Goal: Task Accomplishment & Management: Complete application form

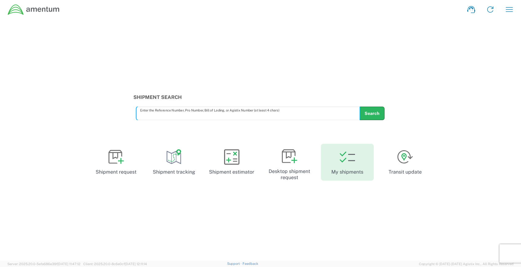
click at [352, 164] on icon at bounding box center [347, 156] width 15 height 15
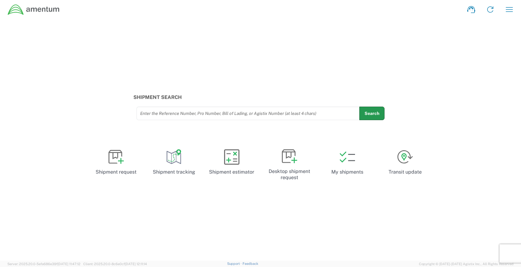
click at [373, 117] on button "Search" at bounding box center [371, 114] width 25 height 14
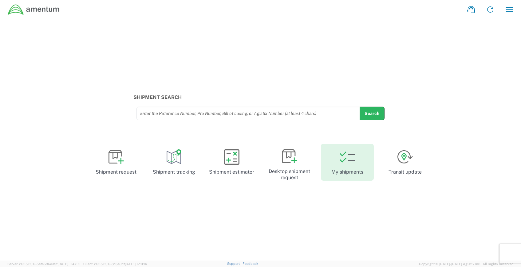
click at [339, 162] on link "My shipments" at bounding box center [347, 162] width 53 height 37
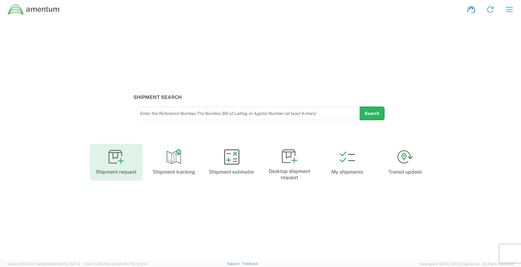
click at [110, 159] on icon at bounding box center [116, 156] width 15 height 15
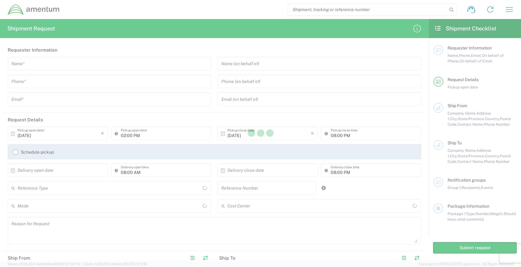
type input "[GEOGRAPHIC_DATA]"
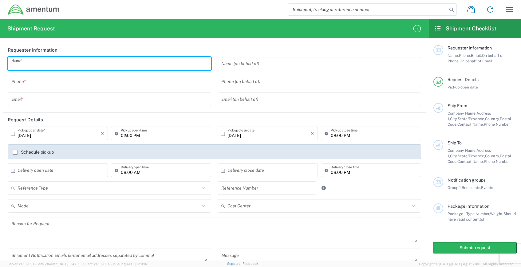
click at [48, 62] on input "text" at bounding box center [109, 63] width 196 height 11
type input "Alta Gracia Reyna"
type input "8066726705"
type input "alta.reyna@amentum.com"
click at [240, 68] on input "text" at bounding box center [319, 63] width 196 height 11
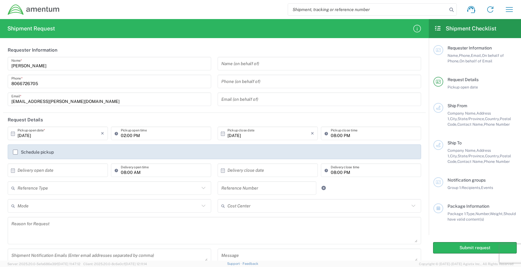
click at [179, 109] on div "Alta Gracia Reyna Name * 8066726705 Phone * alta.reyna@amentum.com Email *" at bounding box center [110, 83] width 210 height 53
click at [121, 134] on input "02:00 PM" at bounding box center [164, 133] width 87 height 11
click at [111, 132] on div "02:00 PM Pickup open time" at bounding box center [161, 134] width 100 height 14
click at [149, 133] on input "02:00 PM" at bounding box center [164, 133] width 87 height 11
click at [166, 137] on input "02:00 PM" at bounding box center [164, 133] width 87 height 11
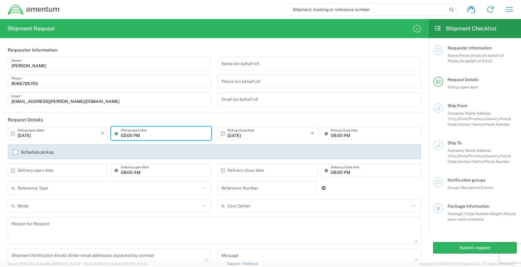
click at [177, 148] on div "Schedule pickup" at bounding box center [215, 151] width 414 height 15
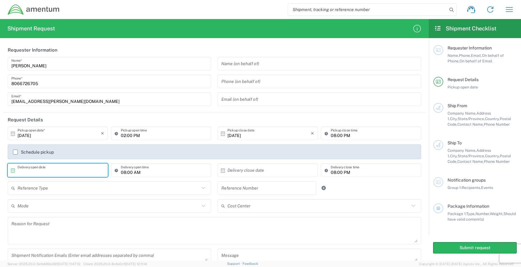
click at [45, 171] on input "text" at bounding box center [59, 170] width 83 height 11
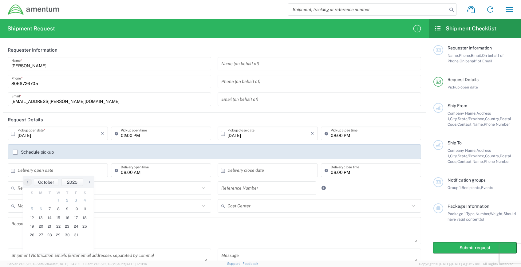
click at [152, 181] on div "08:00 AM Delivery open time" at bounding box center [160, 173] width 103 height 18
click at [29, 188] on input "text" at bounding box center [109, 188] width 182 height 11
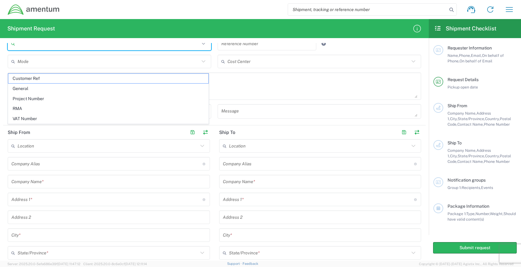
scroll to position [123, 0]
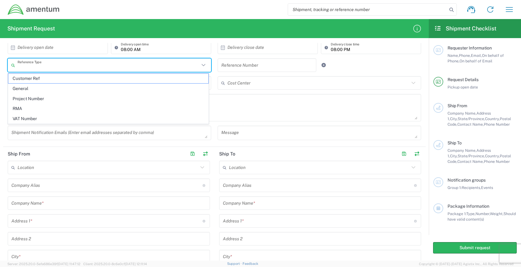
click at [38, 66] on input "text" at bounding box center [109, 65] width 182 height 11
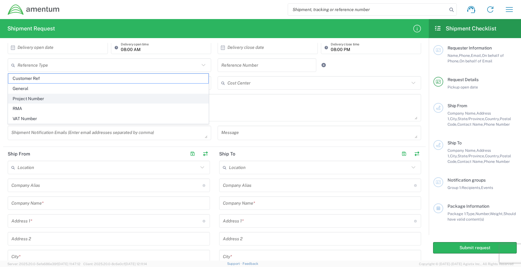
click at [35, 97] on span "Project Number" at bounding box center [108, 99] width 200 height 10
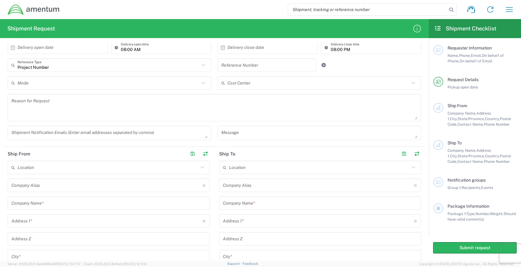
click at [53, 63] on input "Project Number" at bounding box center [109, 65] width 182 height 11
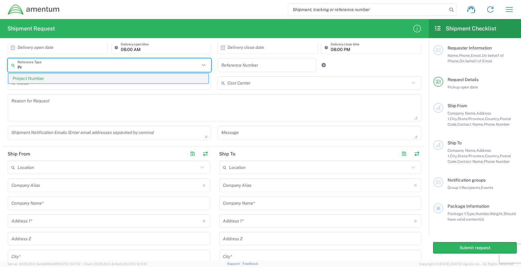
type input "P"
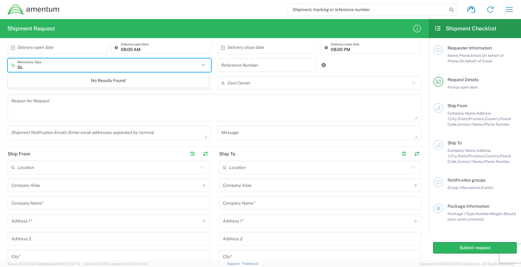
type input "G"
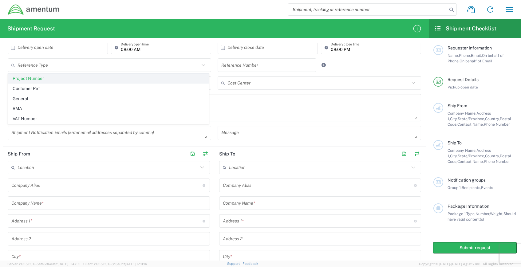
click at [38, 79] on span "Project Number" at bounding box center [108, 79] width 200 height 10
click at [251, 66] on input "text" at bounding box center [266, 65] width 91 height 11
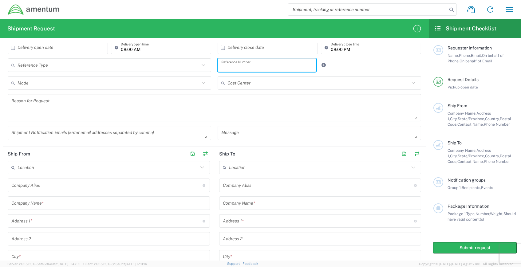
click at [39, 85] on input "text" at bounding box center [109, 83] width 182 height 11
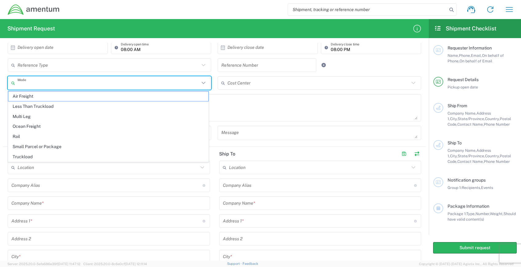
click at [239, 125] on div "Reason for Request" at bounding box center [215, 110] width 420 height 32
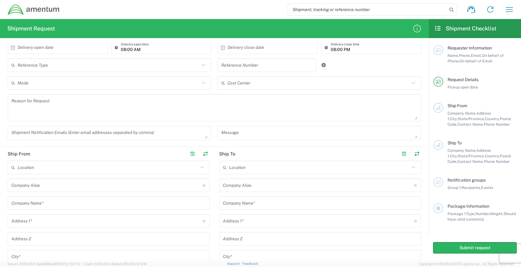
click at [253, 84] on input "text" at bounding box center [319, 83] width 182 height 11
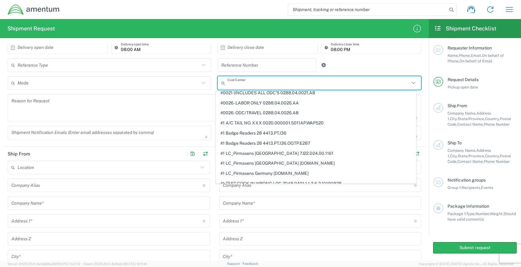
scroll to position [0, 0]
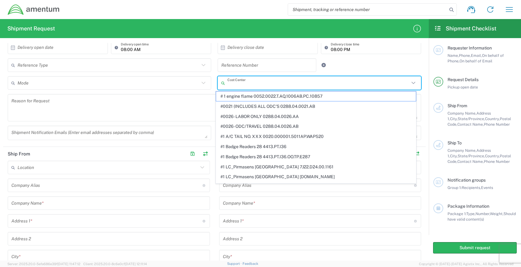
click at [235, 86] on input "text" at bounding box center [319, 83] width 182 height 11
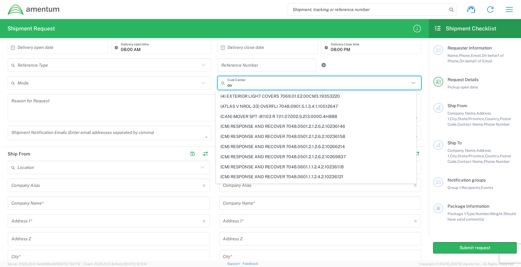
type input "o"
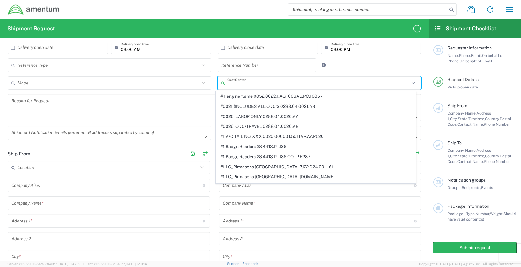
click at [249, 85] on input "text" at bounding box center [319, 83] width 182 height 11
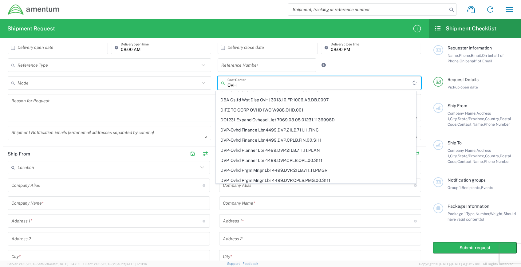
scroll to position [412, 0]
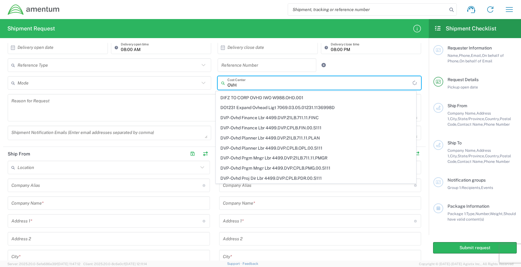
type input "OVH"
click at [242, 66] on input "text" at bounding box center [266, 65] width 91 height 11
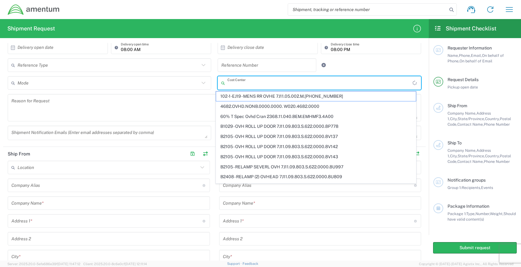
click at [242, 84] on input "text" at bounding box center [320, 83] width 185 height 11
click at [200, 84] on icon at bounding box center [204, 83] width 8 height 8
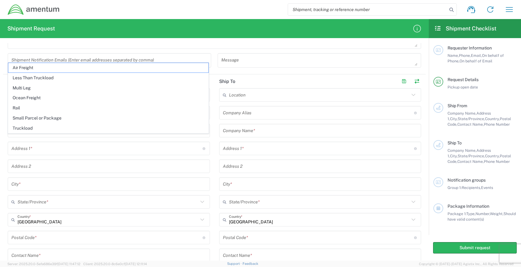
scroll to position [123, 0]
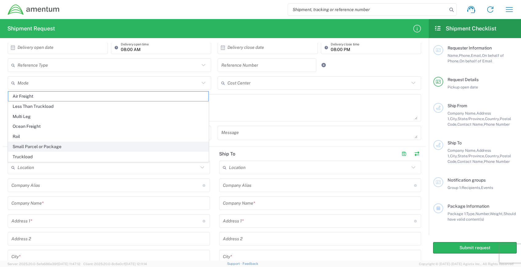
click at [56, 147] on span "Small Parcel or Package" at bounding box center [108, 147] width 200 height 10
type input "Small Parcel or Package"
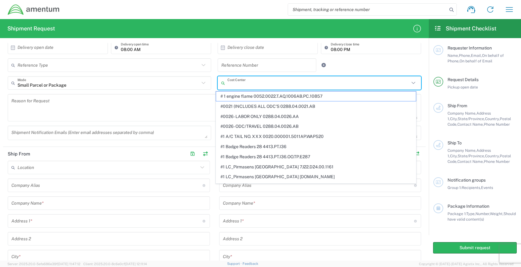
click at [262, 83] on input "text" at bounding box center [319, 83] width 182 height 11
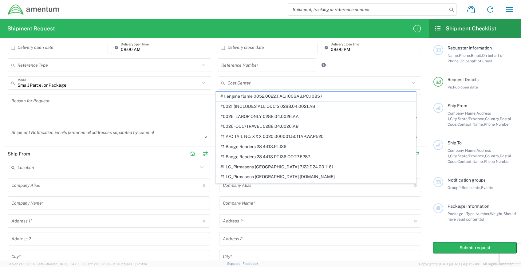
click at [103, 113] on textarea at bounding box center [214, 108] width 406 height 24
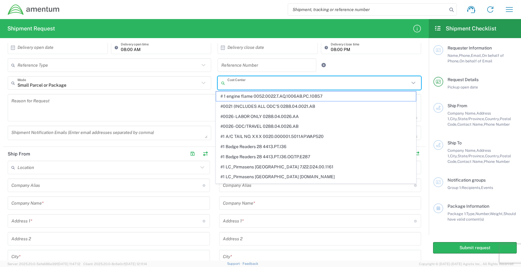
click at [238, 86] on input "text" at bounding box center [319, 83] width 182 height 11
paste input "OVHD.100143.00000"
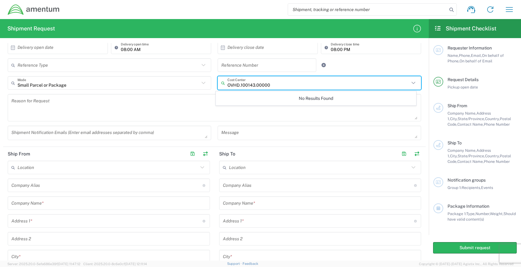
type input "OVHD.100143.00000"
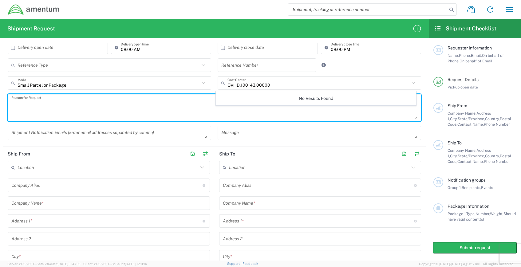
click at [200, 106] on textarea at bounding box center [214, 108] width 406 height 24
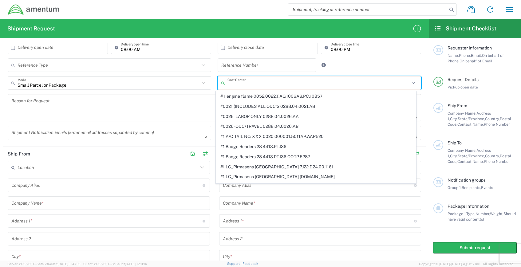
paste input "OVHD.100143.00000"
type input "OVHD.100143.00000"
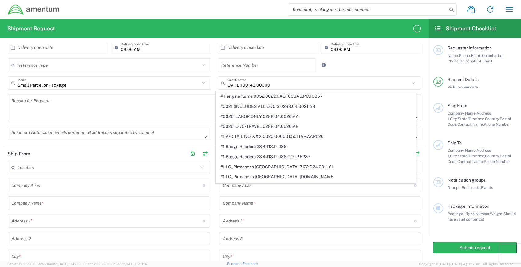
click at [378, 60] on div "Reference Type Project Number Customer Ref General RMA VAT Number Reference Num…" at bounding box center [215, 67] width 420 height 18
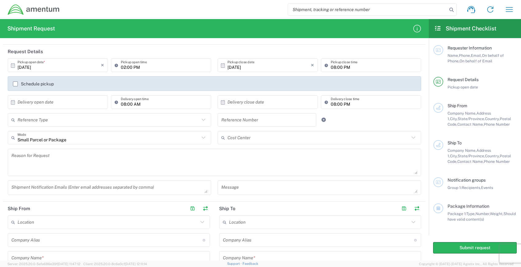
scroll to position [61, 0]
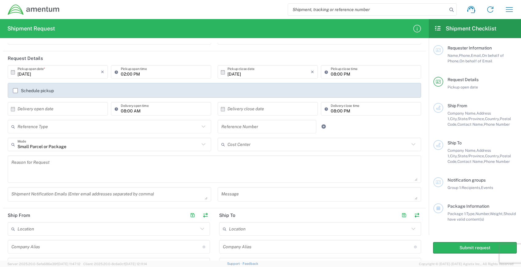
click at [40, 131] on input "text" at bounding box center [109, 126] width 182 height 11
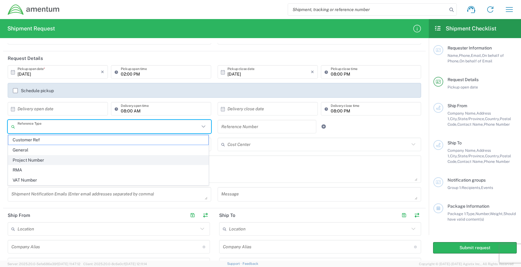
click at [45, 163] on span "Project Number" at bounding box center [108, 161] width 200 height 10
type input "Project Number"
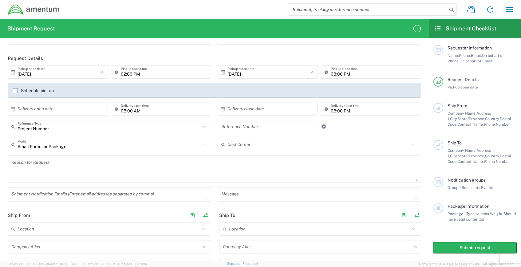
click at [245, 145] on input "text" at bounding box center [319, 144] width 182 height 11
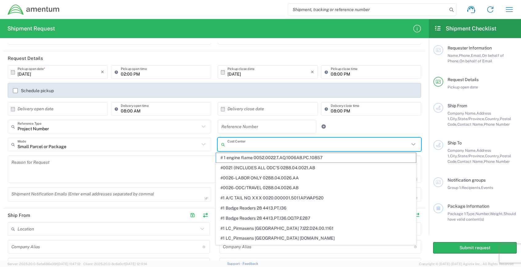
paste input "OVHD.100143.00000"
type input "OVHD.100143.00000"
click at [278, 145] on input "OVHD.100143.00000" at bounding box center [319, 144] width 182 height 11
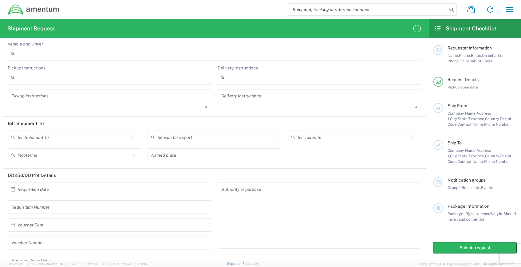
scroll to position [639, 0]
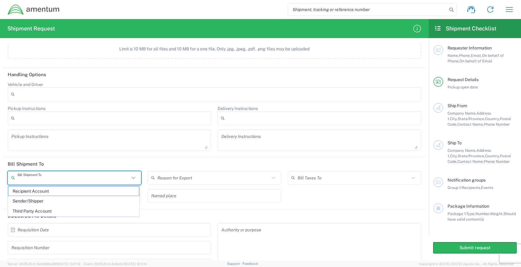
click at [59, 180] on input "text" at bounding box center [74, 177] width 112 height 11
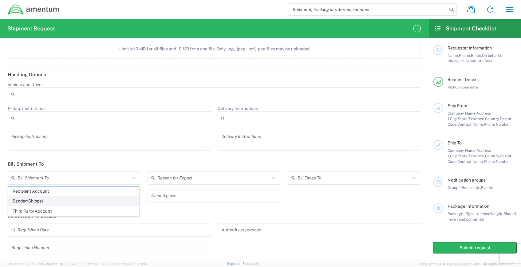
click at [56, 199] on span "Sender/Shipper" at bounding box center [73, 201] width 131 height 10
type input "Sender/Shipper"
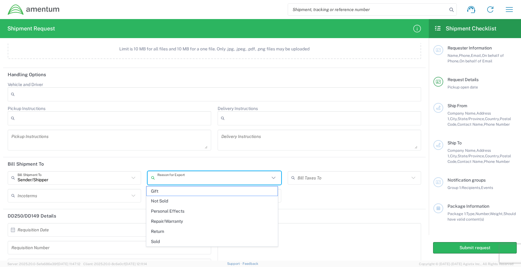
click at [195, 179] on input "text" at bounding box center [213, 177] width 112 height 11
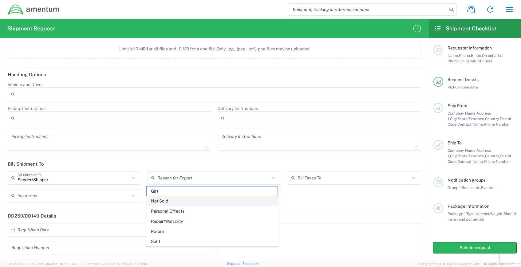
click at [175, 199] on span "Not Sold" at bounding box center [212, 201] width 131 height 10
type input "Not Sold"
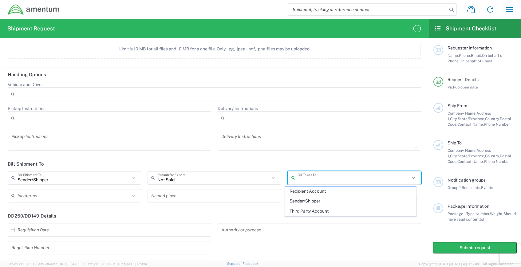
click at [311, 178] on input "text" at bounding box center [354, 177] width 112 height 11
click at [310, 200] on span "Sender/Shipper" at bounding box center [350, 201] width 131 height 10
type input "Sender/Shipper"
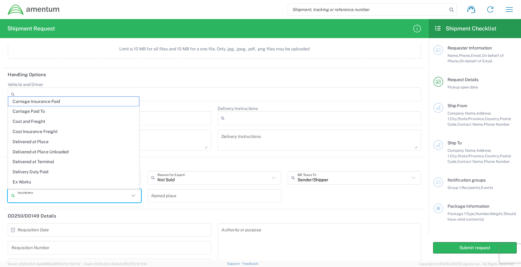
click at [63, 198] on input "text" at bounding box center [74, 195] width 112 height 11
click at [240, 155] on agx-form-section "Handling Options Vehicle and Driver Adult Signature Required Air Ride Truck Air…" at bounding box center [214, 112] width 423 height 89
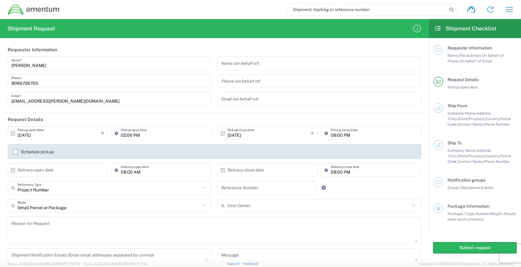
scroll to position [0, 0]
type input "Project Number"
click at [53, 192] on input "Project Number" at bounding box center [109, 188] width 182 height 11
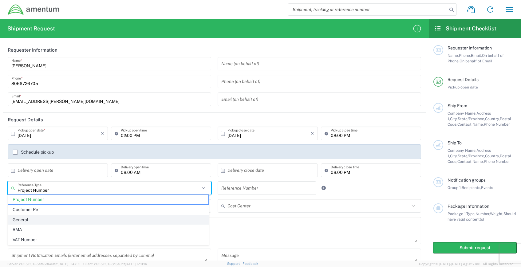
scroll to position [31, 0]
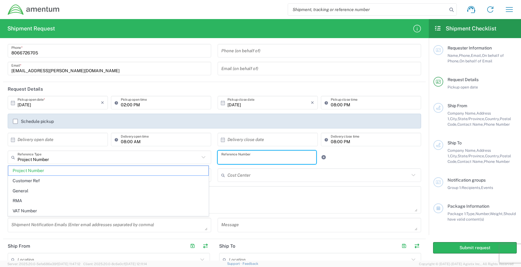
click at [235, 156] on input "text" at bounding box center [266, 157] width 91 height 11
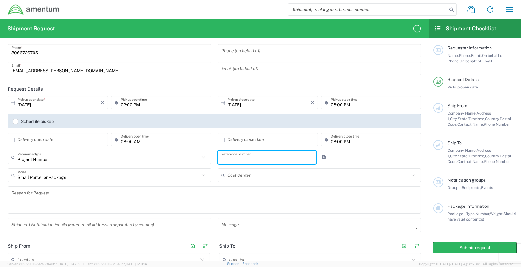
paste input "OVHD.100143.00000"
type input "OVHD.100143.00000"
click at [338, 153] on div at bounding box center [336, 158] width 35 height 14
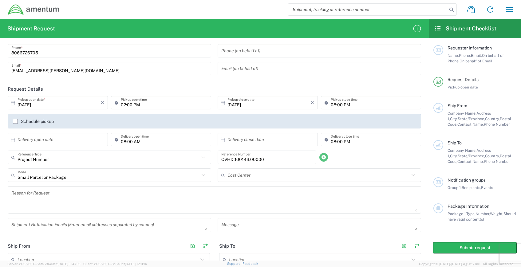
click at [321, 158] on icon at bounding box center [324, 157] width 6 height 4
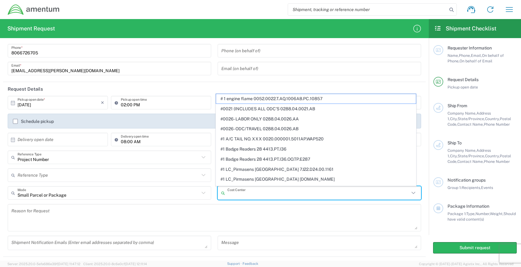
click at [266, 194] on input "text" at bounding box center [319, 193] width 182 height 11
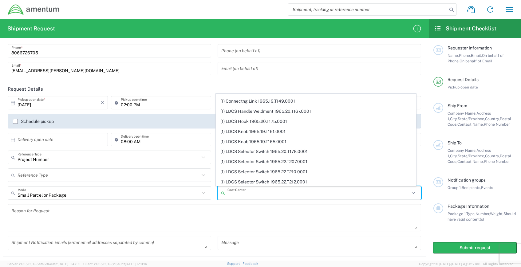
scroll to position [1070, 0]
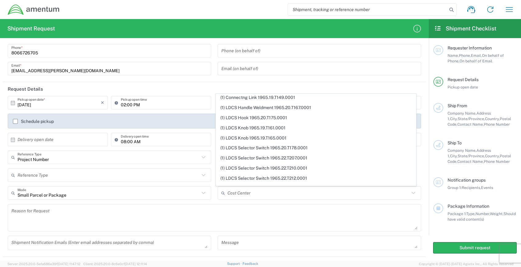
click at [213, 133] on div "Schedule pickup" at bounding box center [215, 123] width 420 height 19
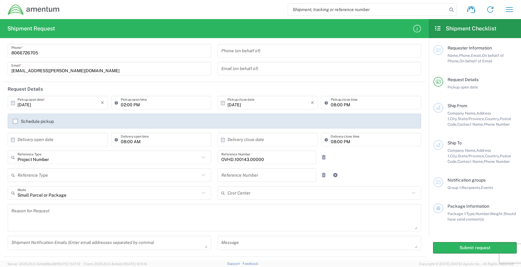
click at [224, 177] on input "text" at bounding box center [266, 175] width 91 height 11
paste input "OVHD.100143.00000"
type input "OVHD.100143.00000"
click at [363, 182] on div "Reference Type Customer Ref General Project Number RMA VAT Number OVHD.100143.0…" at bounding box center [215, 177] width 420 height 18
click at [334, 177] on icon at bounding box center [336, 175] width 6 height 4
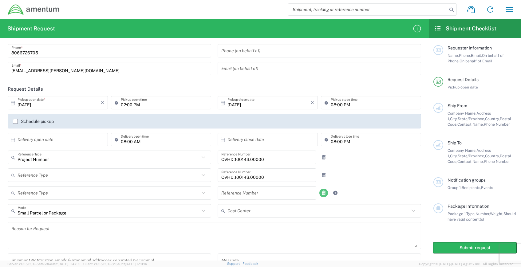
click at [323, 195] on link at bounding box center [323, 193] width 9 height 9
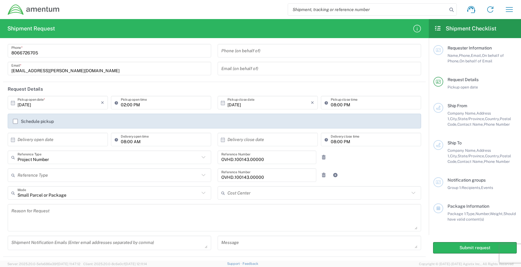
scroll to position [0, 0]
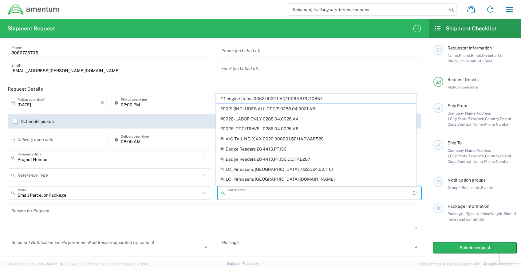
click at [251, 194] on input "text" at bounding box center [320, 193] width 185 height 11
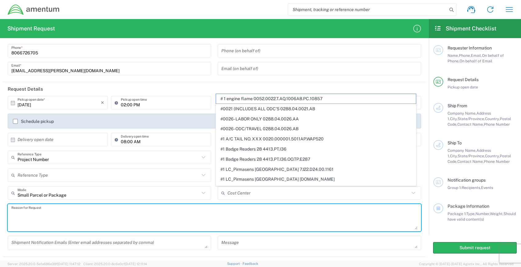
click at [164, 209] on textarea at bounding box center [214, 218] width 406 height 24
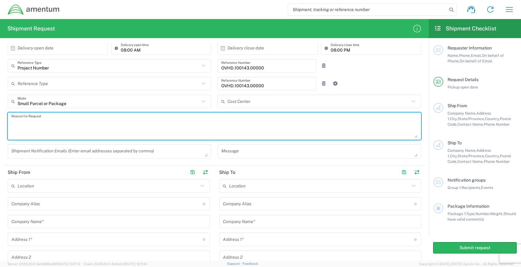
scroll to position [123, 0]
click at [40, 128] on textarea at bounding box center [214, 126] width 406 height 24
type textarea "Shipping Amentum Swag"
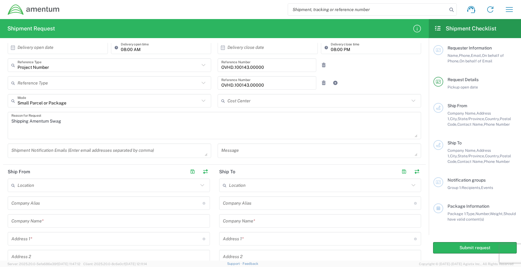
click at [92, 178] on header "Ship From" at bounding box center [109, 172] width 212 height 14
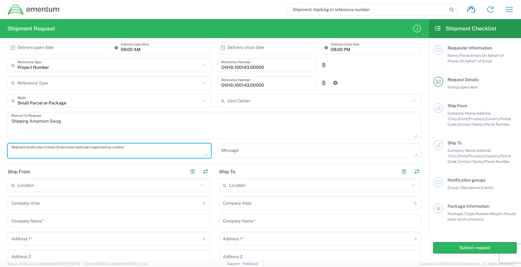
click at [69, 153] on textarea at bounding box center [109, 150] width 196 height 11
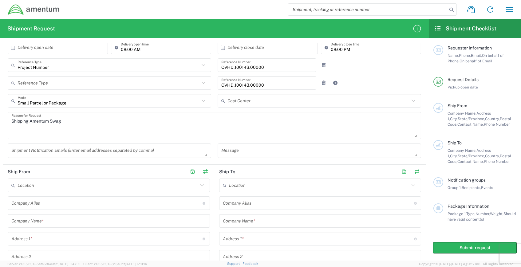
click at [43, 186] on input "text" at bounding box center [108, 185] width 181 height 11
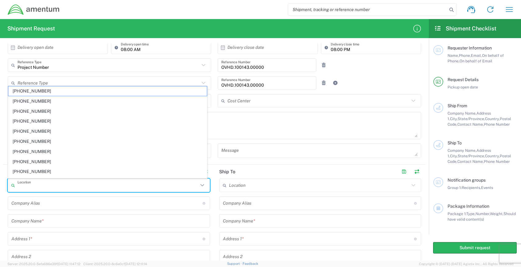
click at [44, 207] on input "text" at bounding box center [106, 203] width 191 height 11
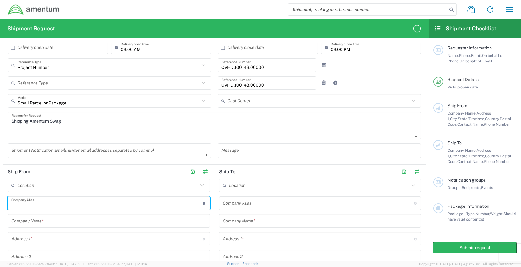
click at [44, 208] on input "text" at bounding box center [106, 203] width 191 height 11
type input "Amentum"
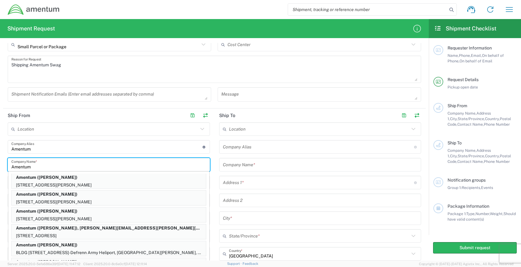
scroll to position [215, 0]
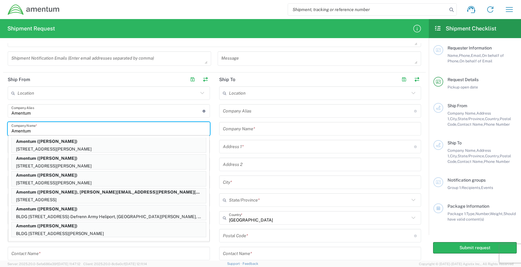
click at [42, 133] on input "Amentum" at bounding box center [108, 129] width 195 height 11
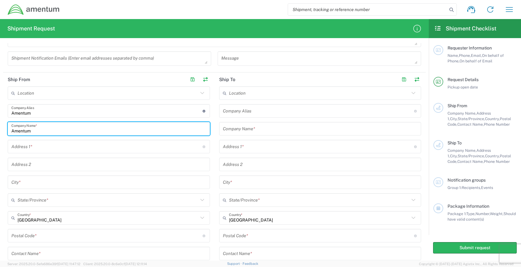
type input "Amentum"
click at [31, 146] on input "text" at bounding box center [106, 146] width 191 height 11
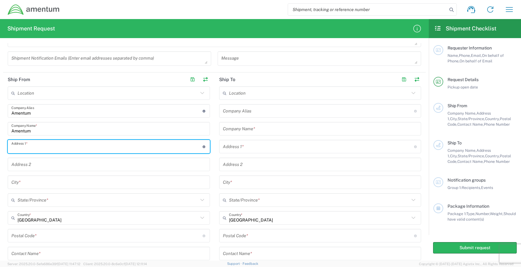
type input "8200 IH-10 West"
type input "alta.reyna@amentum.com"
type input "Suite 20"
type input "San Antonio, TX"
type input "TX"
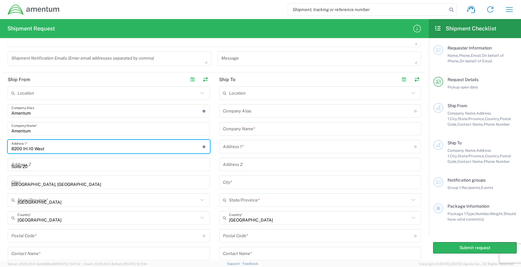
type input "78230"
type input "8066726705"
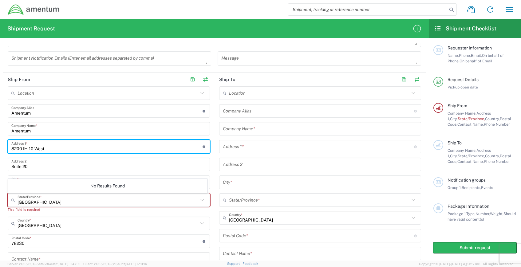
click at [29, 164] on input "Suite 20" at bounding box center [108, 164] width 195 height 11
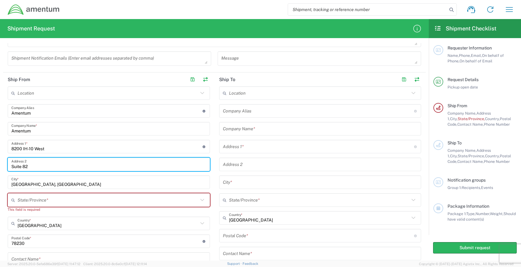
type input "Suite 825"
type input "Texas"
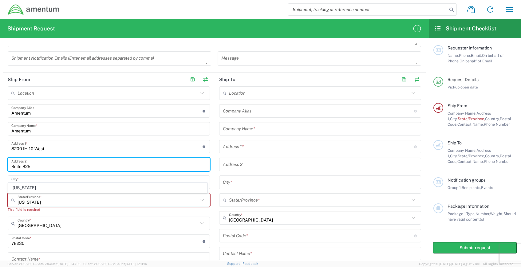
type input "Suite 825"
click at [46, 206] on div "Texas State/Province *" at bounding box center [109, 200] width 202 height 14
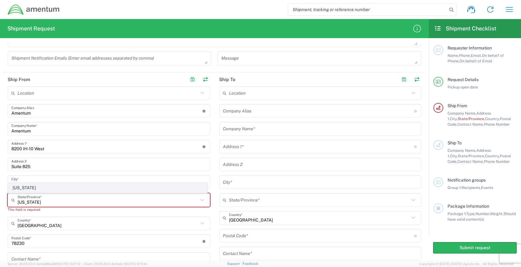
click at [16, 188] on span "Texas" at bounding box center [107, 188] width 199 height 10
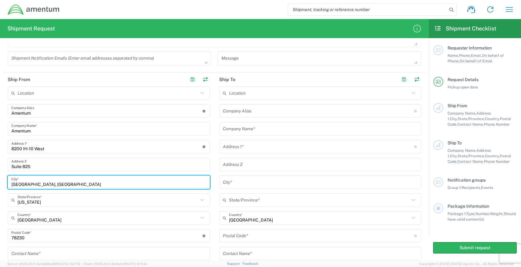
click at [56, 184] on input "San Antonio, TX" at bounding box center [108, 182] width 195 height 11
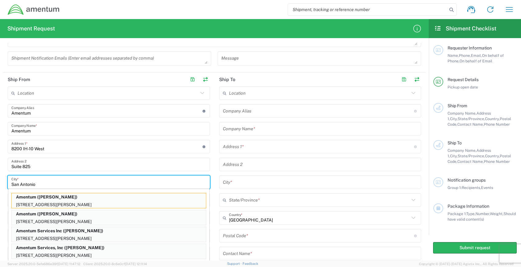
type input "San Antonio"
click at [210, 249] on main "Location 1002-4122-6 1006-5256-0 1026-8910-0 1281-0560-3 1369-6441-0 1402-6962-…" at bounding box center [109, 189] width 212 height 207
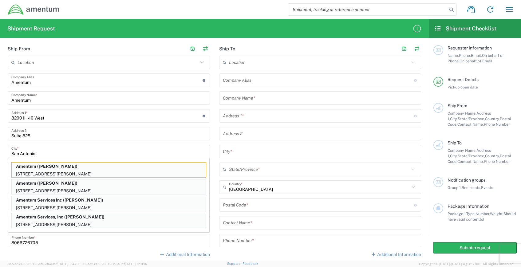
click at [73, 255] on div "Additional Information" at bounding box center [109, 255] width 202 height 6
click at [43, 245] on input "8066726705" at bounding box center [108, 241] width 195 height 11
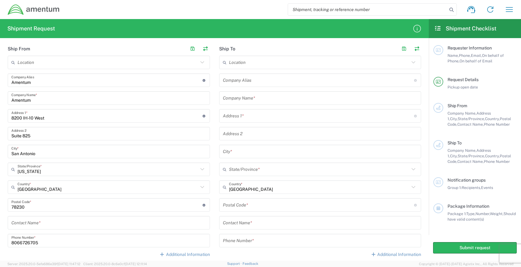
click at [51, 256] on div "Additional Information" at bounding box center [109, 255] width 202 height 6
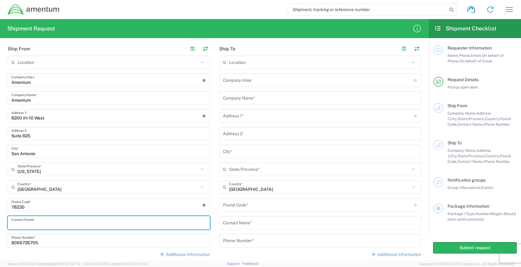
click at [31, 218] on input "text" at bounding box center [108, 223] width 195 height 11
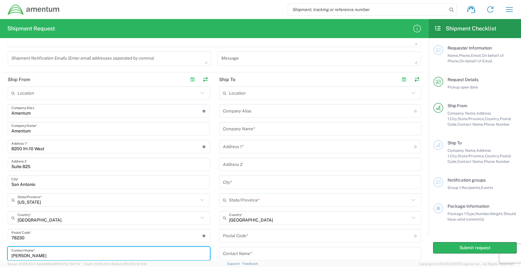
type input "Alta Reyna"
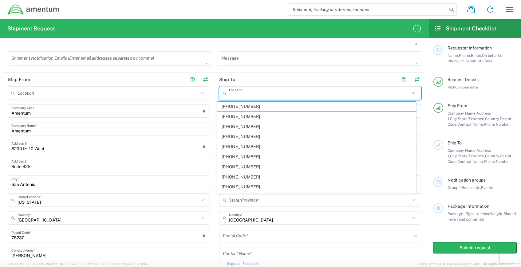
click at [241, 97] on input "text" at bounding box center [319, 93] width 181 height 11
click at [215, 85] on header "Ship To" at bounding box center [321, 80] width 212 height 14
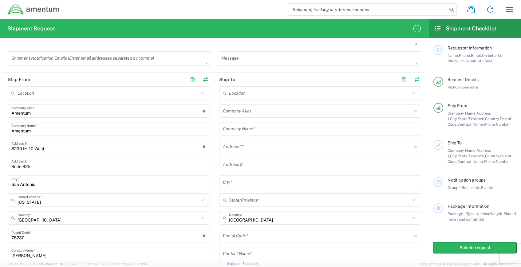
click at [237, 110] on input "text" at bounding box center [318, 111] width 191 height 11
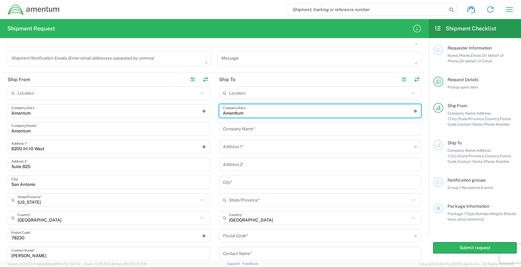
type input "Amenttum"
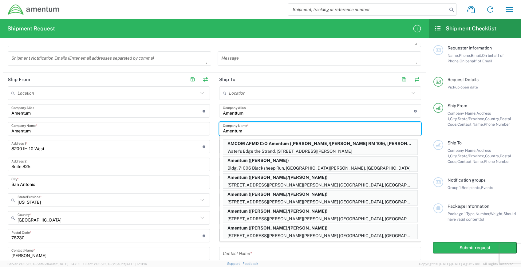
type input "Amentum"
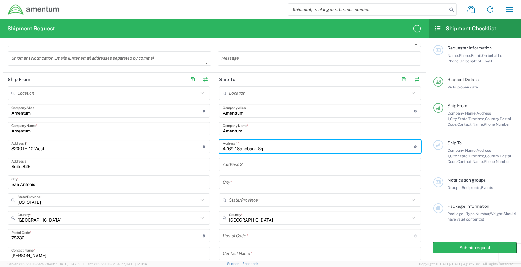
type input "47697 Sandbank Sq"
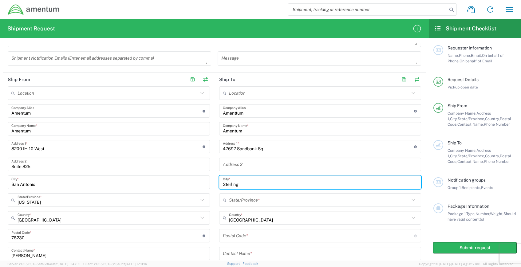
type input "Sterling"
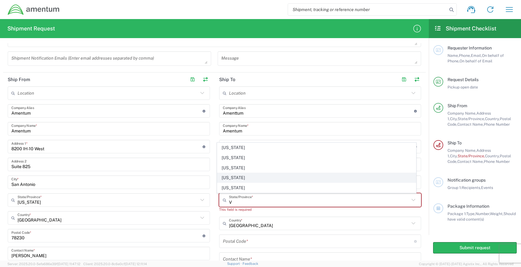
click at [242, 179] on span "Virginia" at bounding box center [316, 178] width 199 height 10
type input "Virginia"
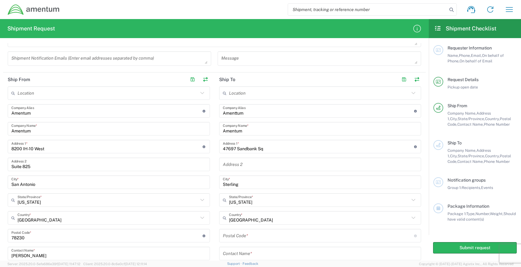
click at [232, 241] on div "Postal Code * Postal Code for United States should have the following format: 5…" at bounding box center [320, 236] width 202 height 14
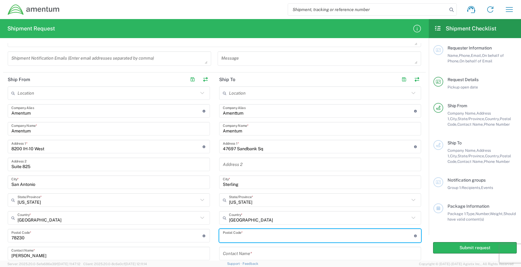
click at [231, 237] on input "undefined" at bounding box center [318, 236] width 191 height 11
type input "20165"
click at [231, 254] on input "text" at bounding box center [320, 253] width 195 height 11
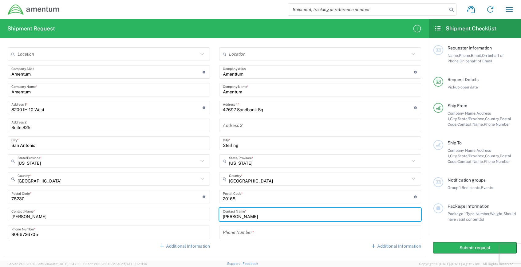
scroll to position [265, 0]
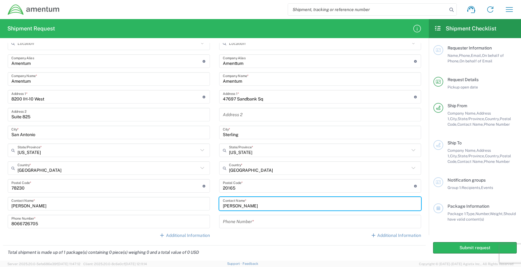
type input "Erik TerHaar"
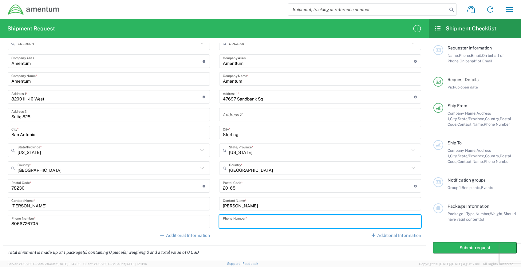
click at [241, 225] on input "tel" at bounding box center [320, 221] width 195 height 11
type input "4"
type input "571-593-8888"
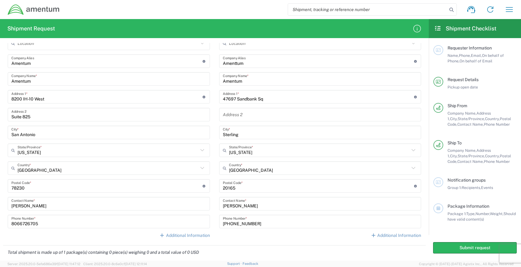
click at [321, 241] on div "Location 1002-4122-6 1006-5256-0 1026-8910-0 1281-0560-3 1369-6441-0 1402-6962-…" at bounding box center [320, 140] width 202 height 207
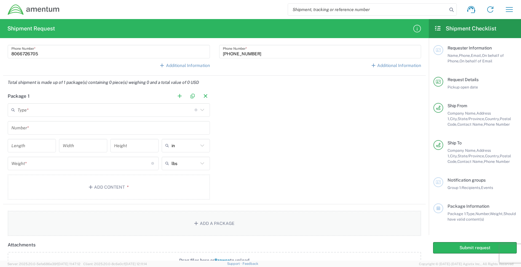
scroll to position [449, 0]
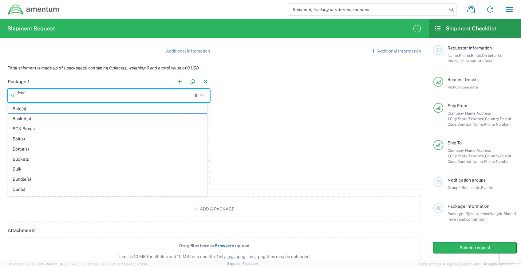
click at [28, 97] on input "text" at bounding box center [106, 95] width 177 height 11
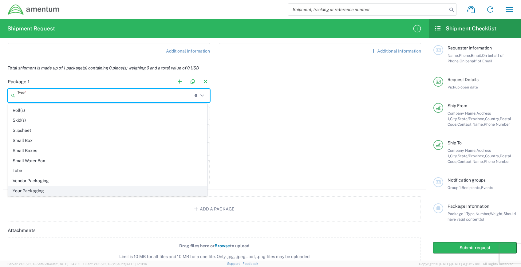
click at [41, 190] on span "Your Packaging" at bounding box center [107, 191] width 199 height 10
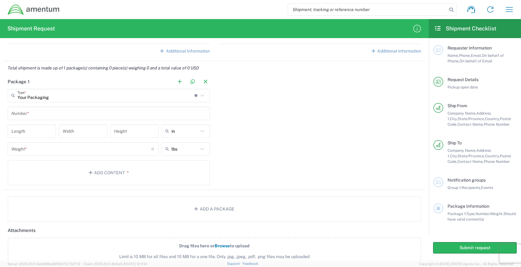
click at [29, 114] on input "text" at bounding box center [108, 113] width 195 height 11
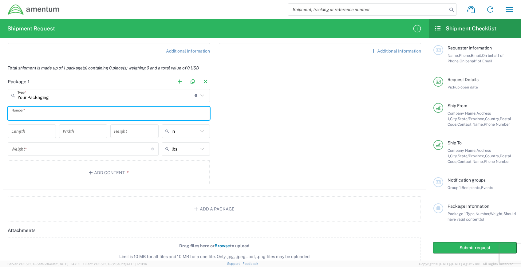
click at [56, 93] on input "Your Packaging" at bounding box center [106, 95] width 177 height 11
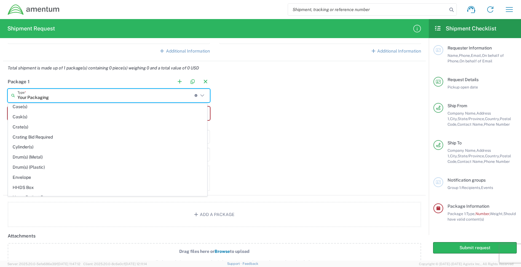
scroll to position [154, 0]
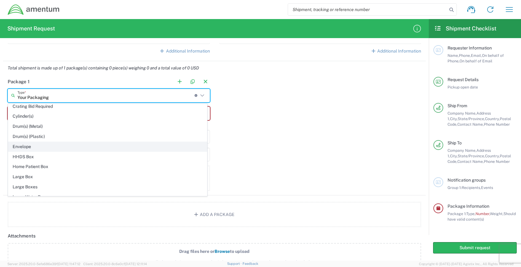
click at [27, 150] on span "Envelope" at bounding box center [107, 147] width 199 height 10
type input "Envelope"
type input "1"
type input "9.5"
type input "12.5"
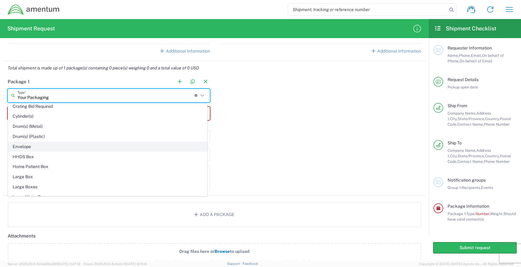
type input "0.25"
type input "1"
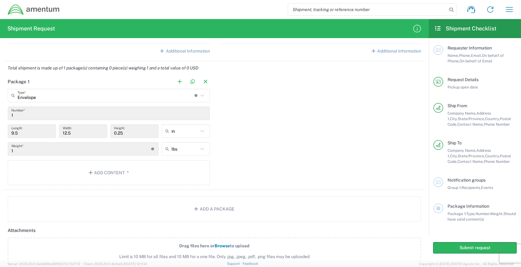
click at [27, 150] on input "1" at bounding box center [81, 149] width 140 height 11
click at [23, 152] on input "1" at bounding box center [81, 149] width 140 height 11
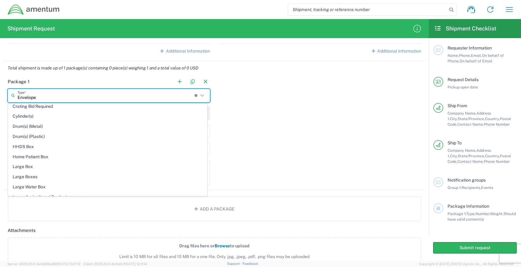
scroll to position [0, 0]
click at [45, 98] on input "Envelope" at bounding box center [106, 95] width 177 height 11
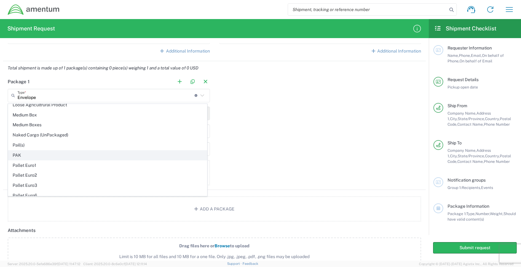
click at [43, 156] on span "PAK" at bounding box center [107, 156] width 199 height 10
type input "PAK"
type input "10.25"
type input "12.75"
type input "1"
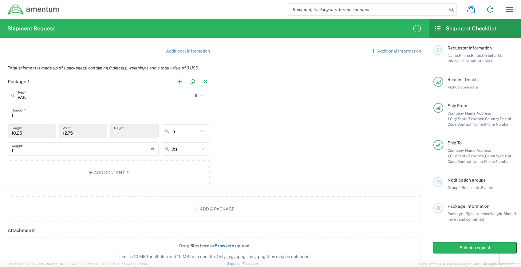
click at [115, 146] on input "1" at bounding box center [81, 149] width 140 height 11
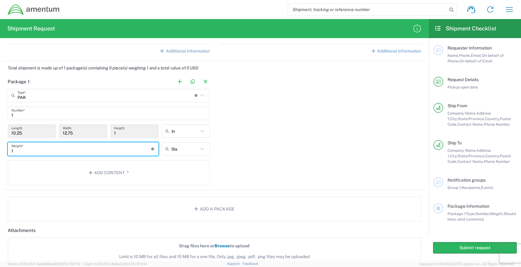
drag, startPoint x: 110, startPoint y: 148, endPoint x: 21, endPoint y: 148, distance: 89.2
click at [21, 148] on input "1" at bounding box center [81, 149] width 140 height 11
type input "PAK"
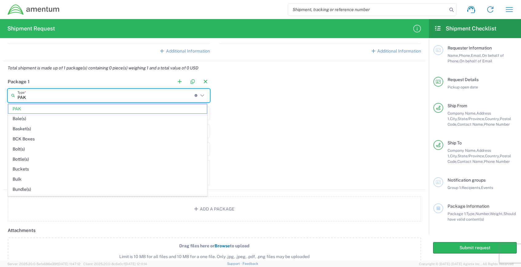
click at [78, 99] on input "PAK" at bounding box center [106, 95] width 177 height 11
drag, startPoint x: 339, startPoint y: 131, endPoint x: 219, endPoint y: 145, distance: 121.7
click at [338, 132] on div "Package 1 PAK Type * Material used to package goods PAK Bale(s) Basket(s) BCK B…" at bounding box center [214, 132] width 423 height 115
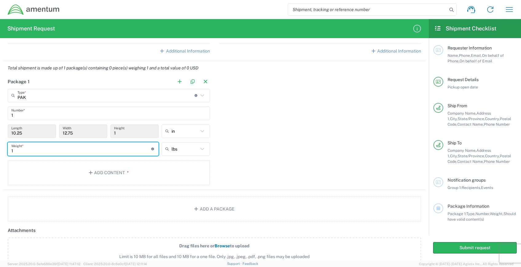
drag, startPoint x: 41, startPoint y: 154, endPoint x: -4, endPoint y: 152, distance: 44.6
click at [0, 152] on html "Shipment request Shipment tracking Shipment estimator Desktop shipment request …" at bounding box center [260, 133] width 521 height 267
type input "5"
click at [274, 166] on div "Package 1 PAK Type * Material used to package goods PAK Bale(s) Basket(s) BCK B…" at bounding box center [214, 132] width 423 height 115
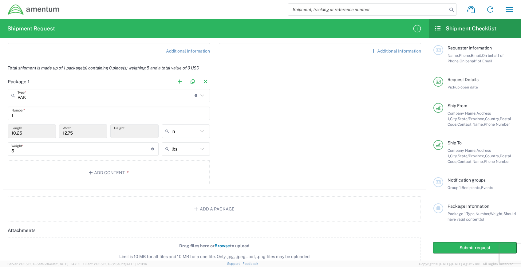
click at [241, 129] on div "Package 1 PAK Type * Material used to package goods PAK Bale(s) Basket(s) BCK B…" at bounding box center [214, 132] width 423 height 115
click at [90, 172] on icon "button" at bounding box center [92, 173] width 6 height 4
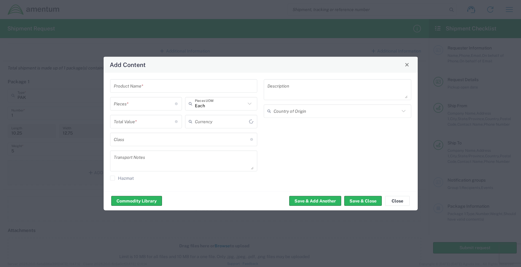
type input "US Dollar"
click at [151, 89] on input "text" at bounding box center [184, 86] width 140 height 11
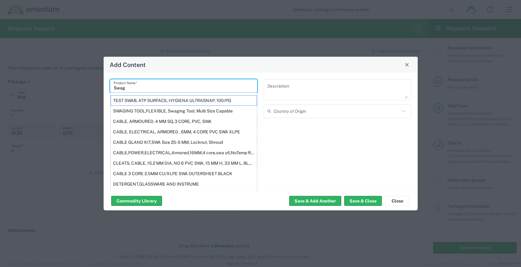
type input "Swag"
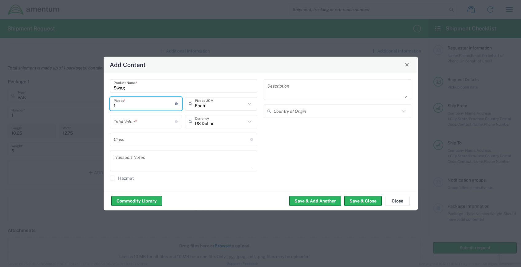
type input "1"
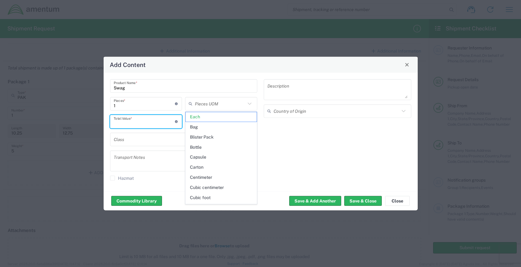
click at [143, 123] on input "number" at bounding box center [144, 121] width 61 height 11
type input "Each"
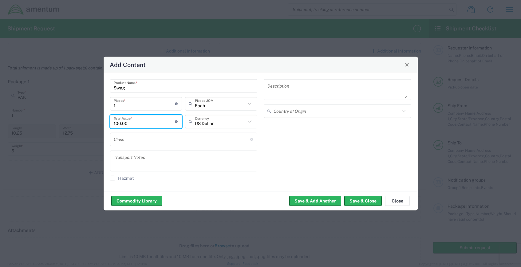
type input "100.00"
click at [180, 191] on div "Swag Product Name * 1 Pieces * Number of pieces inside all the packages Each Pi…" at bounding box center [261, 132] width 314 height 119
click at [363, 201] on button "Save & Close" at bounding box center [363, 201] width 38 height 10
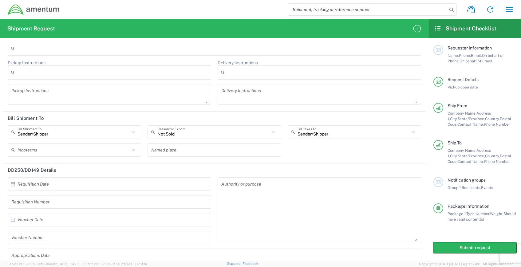
scroll to position [755, 0]
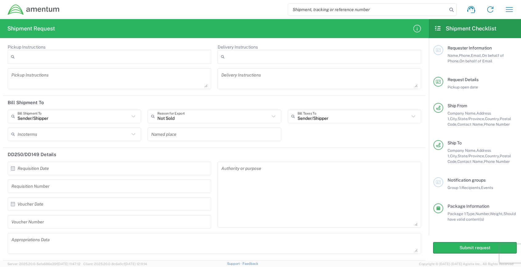
click at [440, 183] on icon at bounding box center [439, 182] width 6 height 4
click at [448, 249] on button "Submit request" at bounding box center [475, 247] width 84 height 11
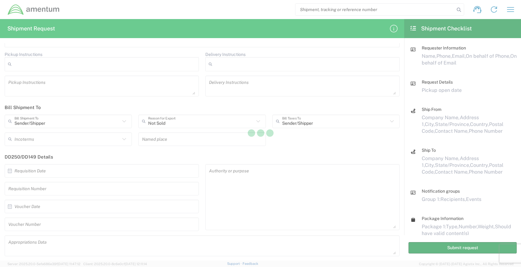
scroll to position [735, 0]
